Goal: Task Accomplishment & Management: Complete application form

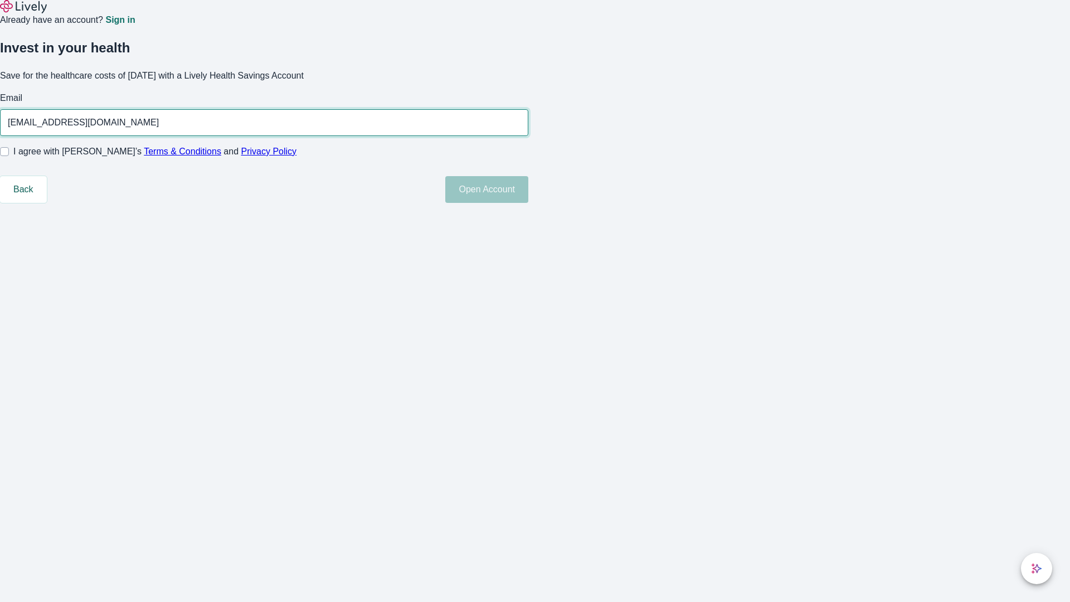
type input "[EMAIL_ADDRESS][DOMAIN_NAME]"
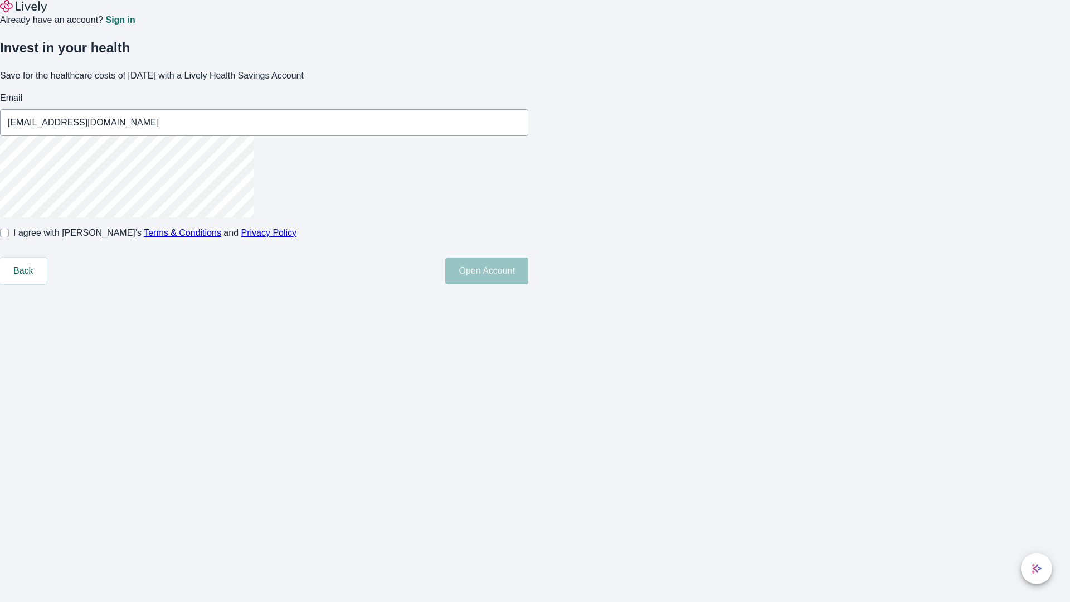
click at [9, 237] on input "I agree with Lively’s Terms & Conditions and Privacy Policy" at bounding box center [4, 233] width 9 height 9
checkbox input "true"
click at [529, 284] on button "Open Account" at bounding box center [486, 271] width 83 height 27
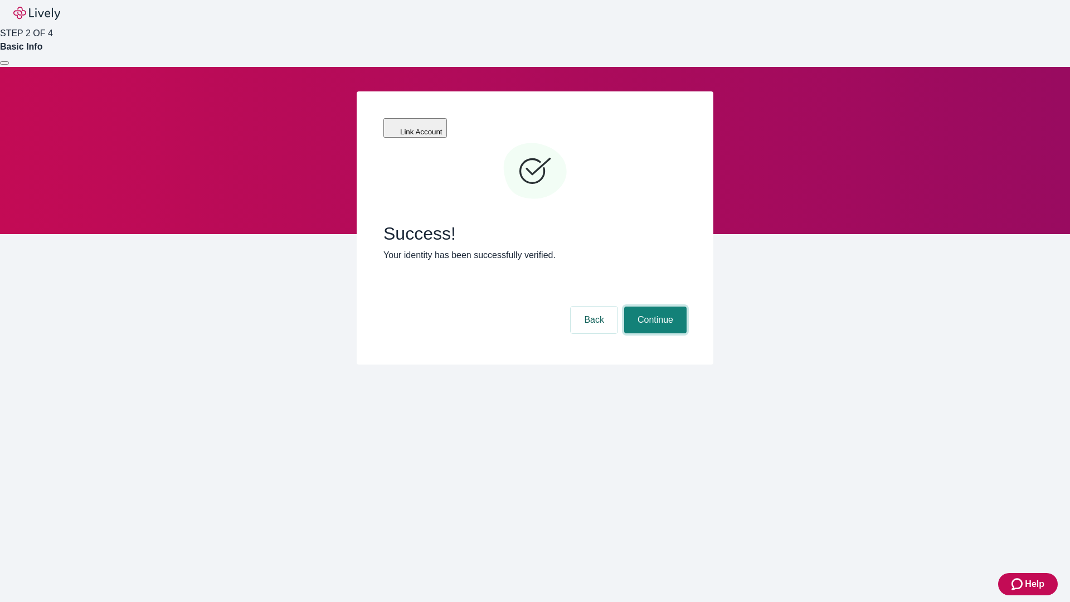
click at [654, 307] on button "Continue" at bounding box center [655, 320] width 62 height 27
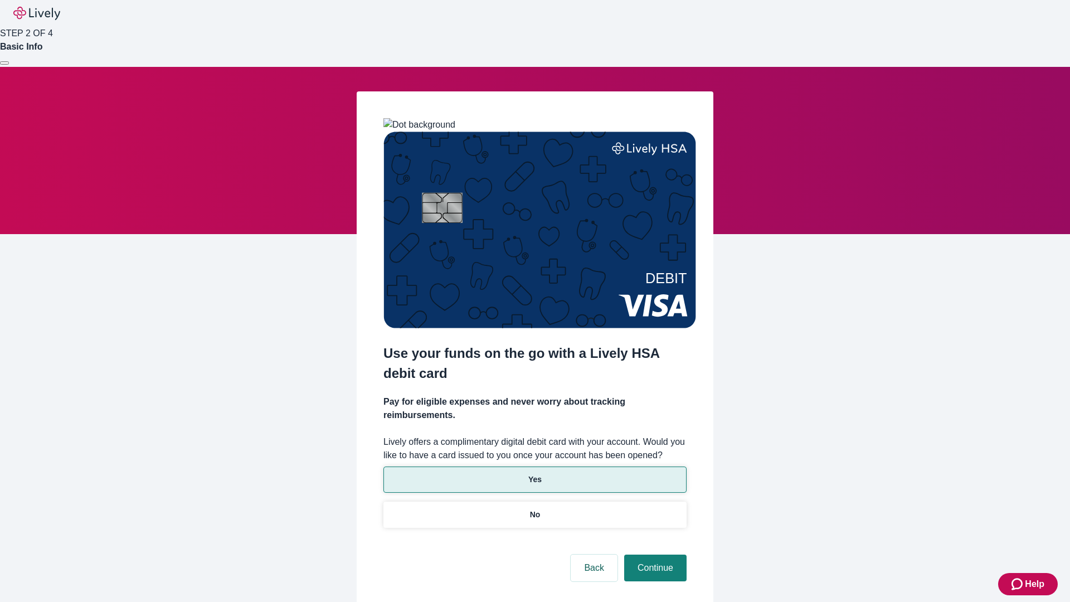
click at [535, 474] on p "Yes" at bounding box center [535, 480] width 13 height 12
click at [654, 555] on button "Continue" at bounding box center [655, 568] width 62 height 27
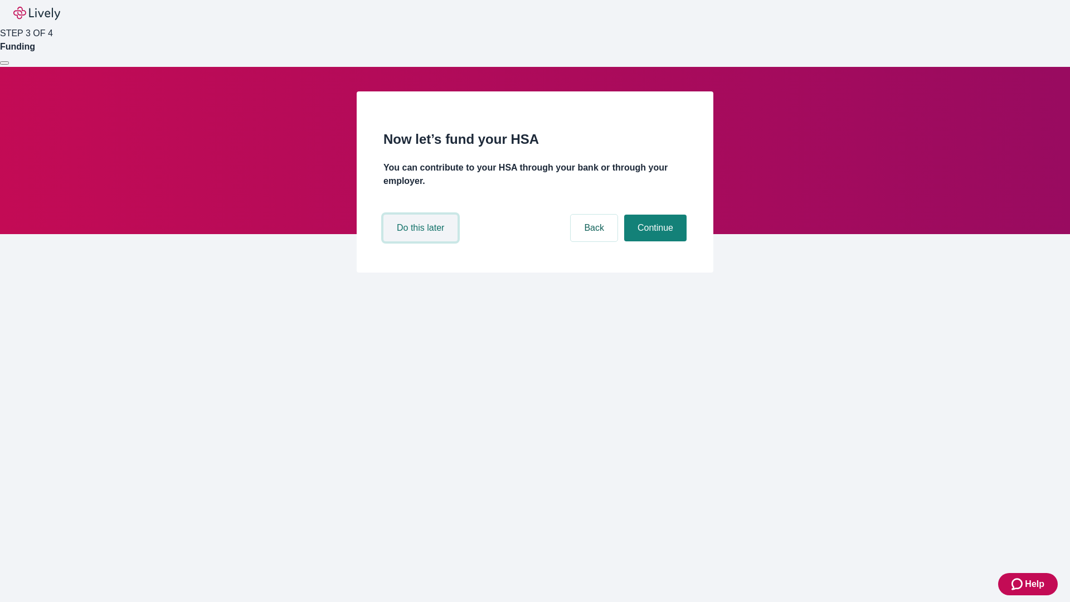
click at [422, 241] on button "Do this later" at bounding box center [421, 228] width 74 height 27
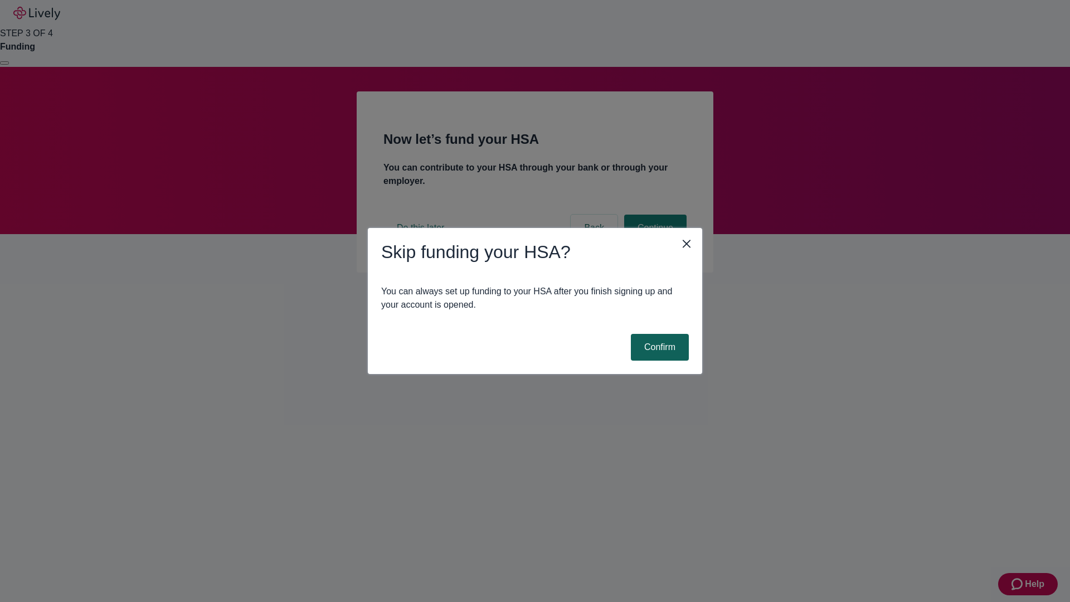
click at [658, 347] on button "Confirm" at bounding box center [660, 347] width 58 height 27
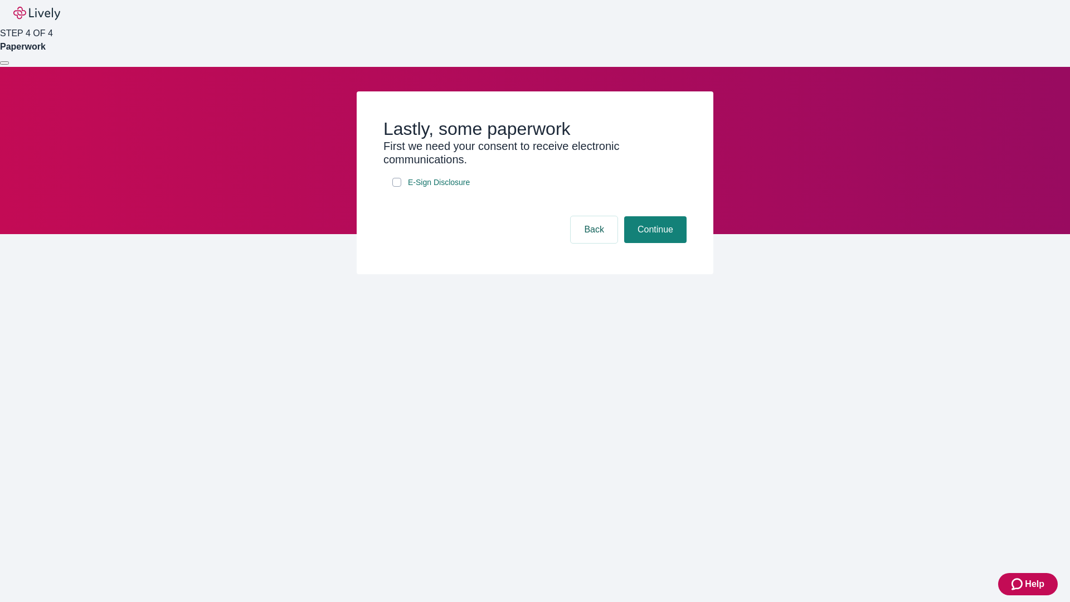
click at [397, 187] on input "E-Sign Disclosure" at bounding box center [396, 182] width 9 height 9
checkbox input "true"
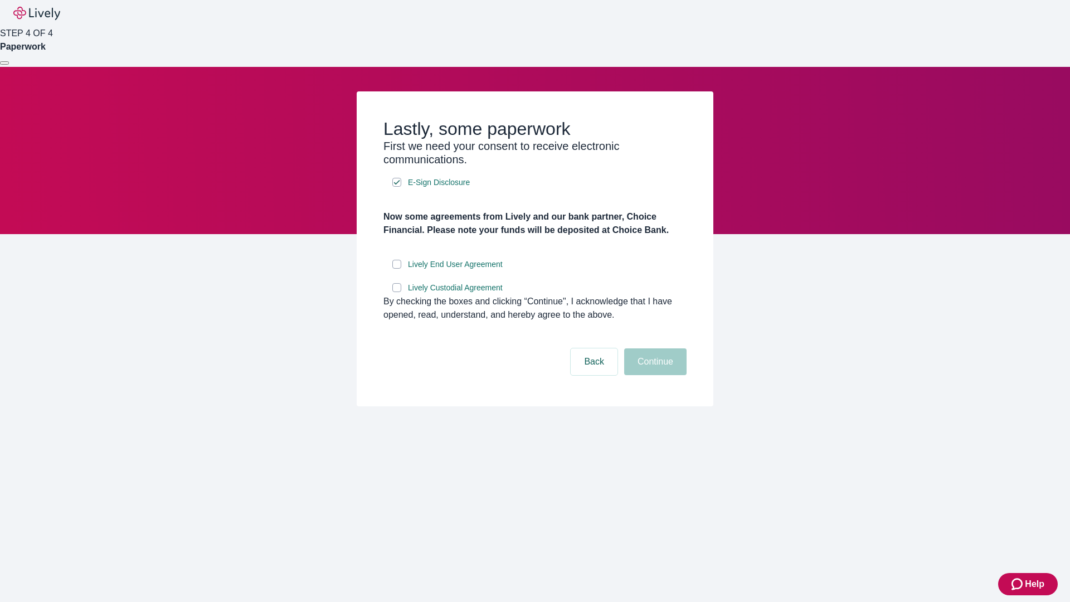
click at [397, 269] on input "Lively End User Agreement" at bounding box center [396, 264] width 9 height 9
checkbox input "true"
click at [397, 292] on input "Lively Custodial Agreement" at bounding box center [396, 287] width 9 height 9
checkbox input "true"
click at [654, 375] on button "Continue" at bounding box center [655, 361] width 62 height 27
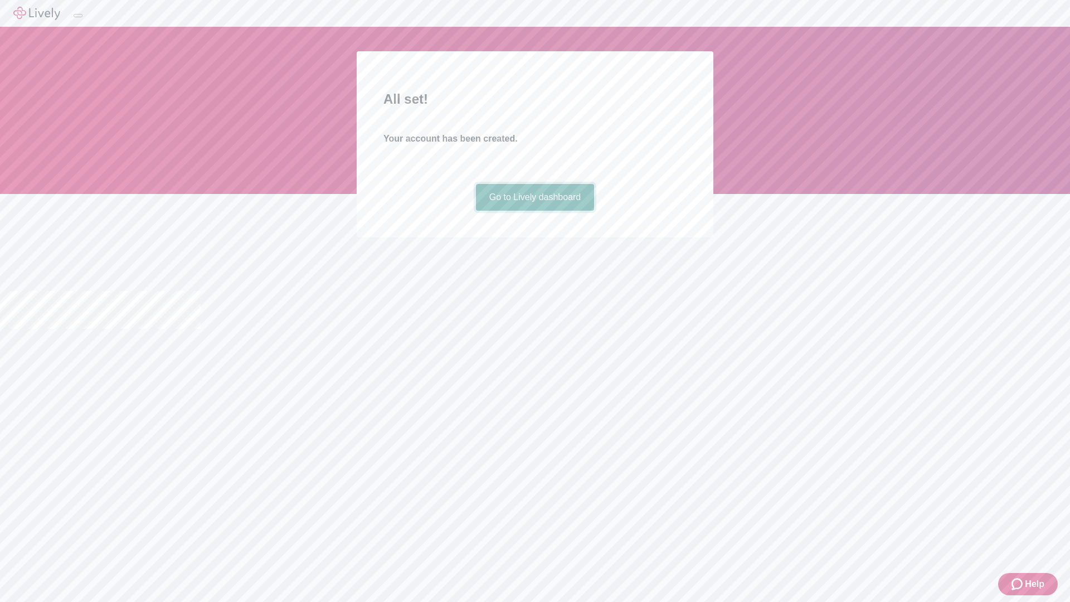
click at [535, 211] on link "Go to Lively dashboard" at bounding box center [535, 197] width 119 height 27
